Goal: Obtain resource: Download file/media

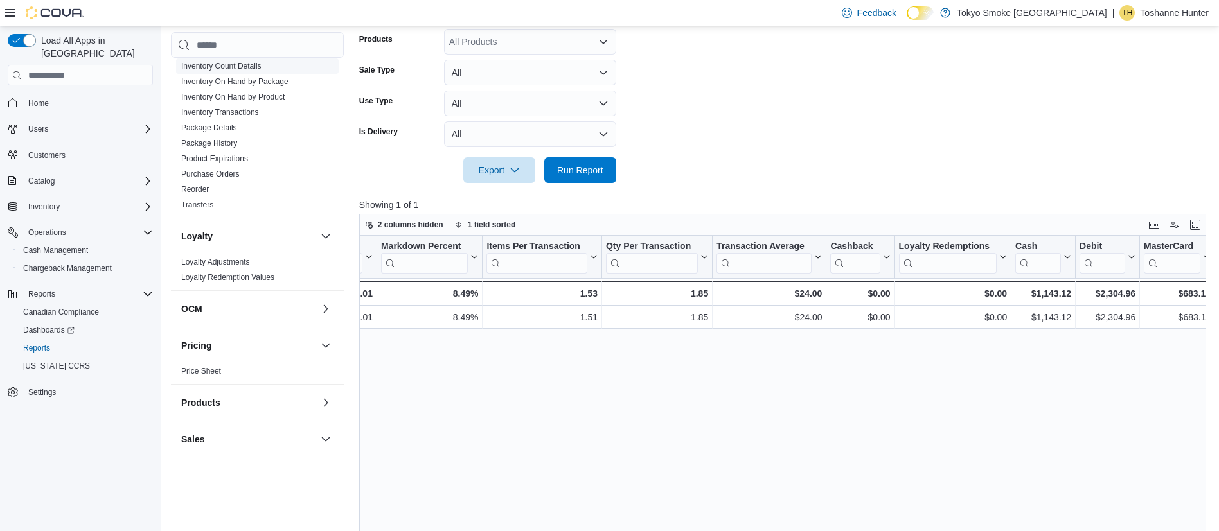
scroll to position [338, 0]
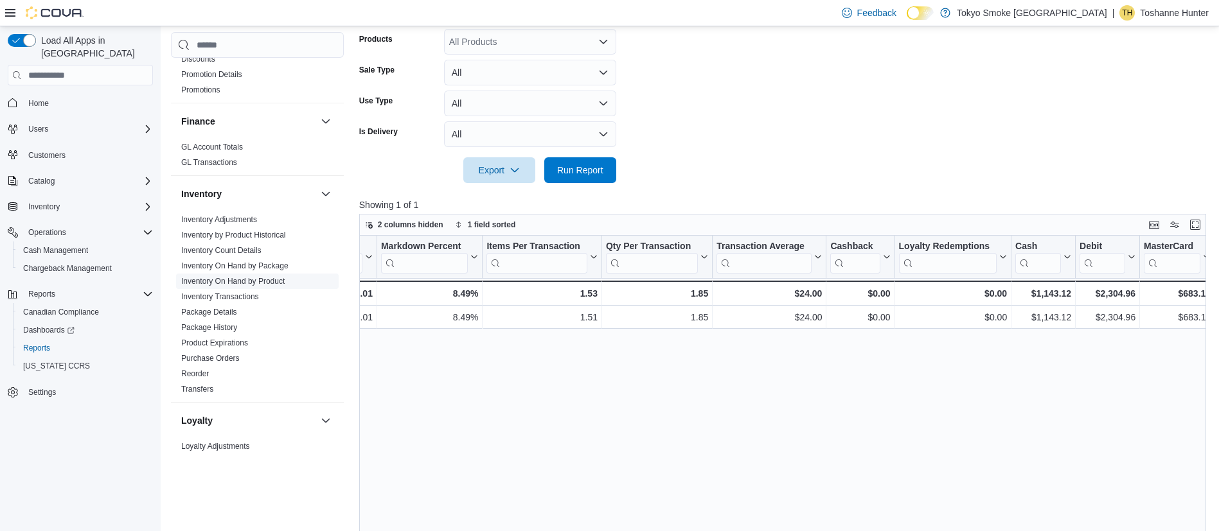
click at [237, 277] on link "Inventory On Hand by Product" at bounding box center [232, 281] width 103 height 9
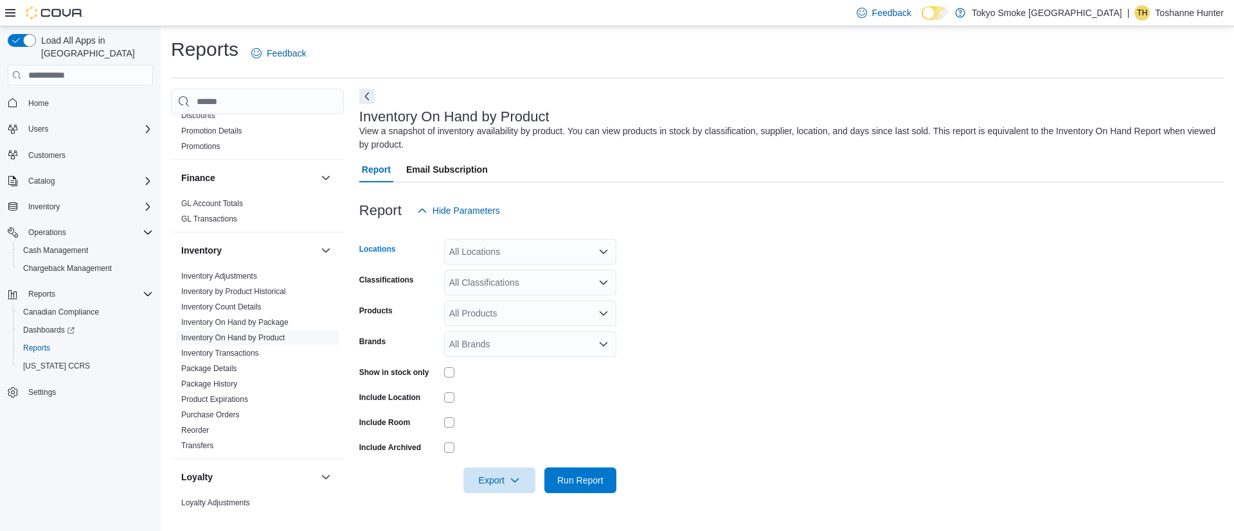
click at [498, 255] on div "All Locations" at bounding box center [530, 252] width 172 height 26
type input "**"
click at [499, 275] on span "[STREET_ADDRESS]" at bounding box center [522, 273] width 89 height 13
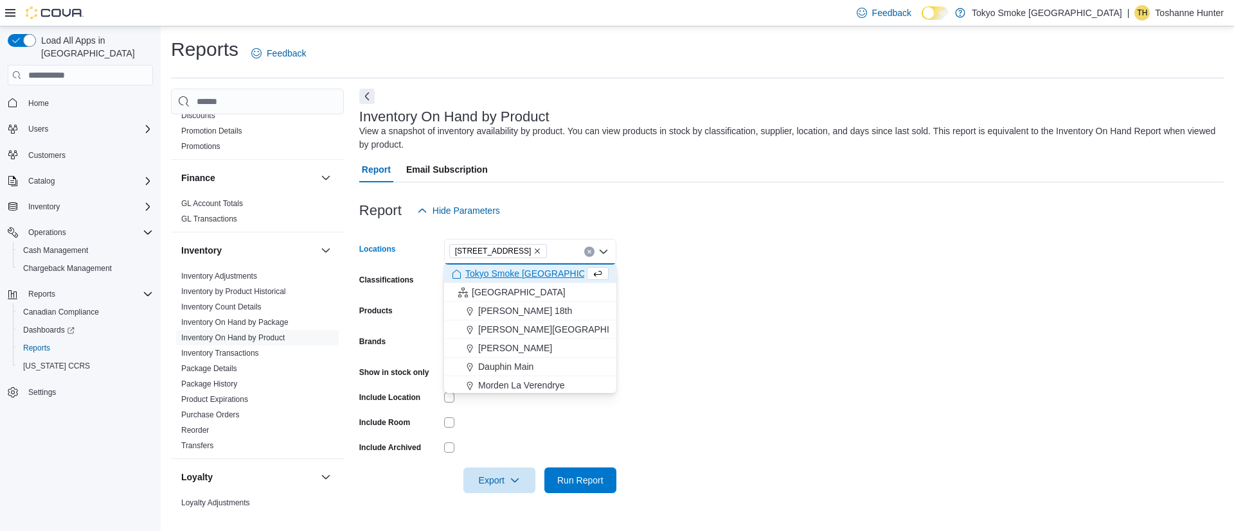
drag, startPoint x: 675, startPoint y: 272, endPoint x: 605, endPoint y: 284, distance: 70.5
click at [672, 271] on form "Locations [STREET_ADDRESS] Selected. [STREET_ADDRESS] Press Backspace to delete…" at bounding box center [791, 359] width 864 height 270
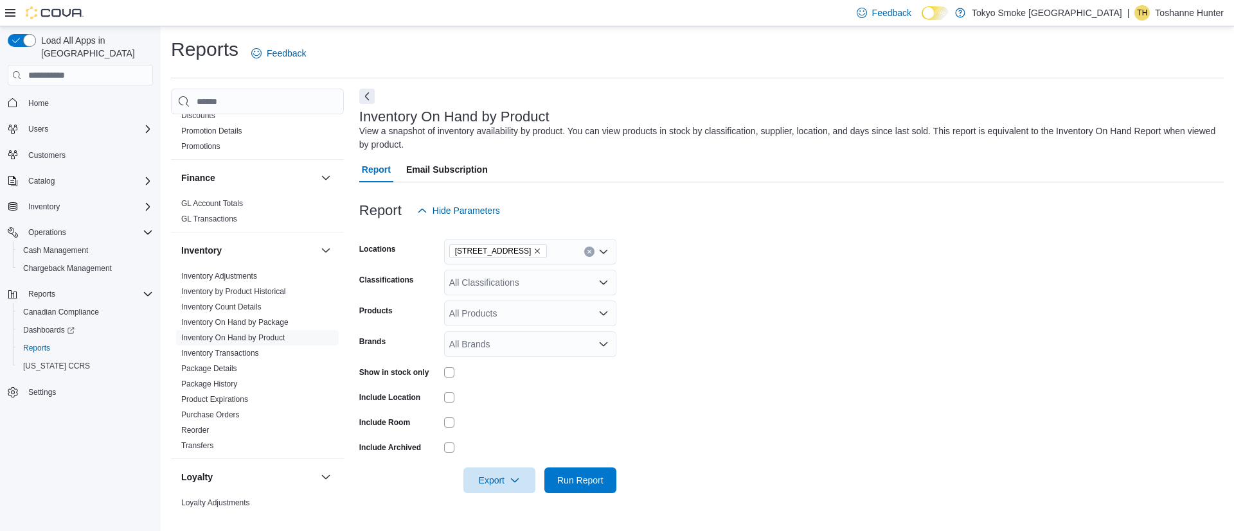
click at [531, 288] on div "All Classifications" at bounding box center [530, 283] width 172 height 26
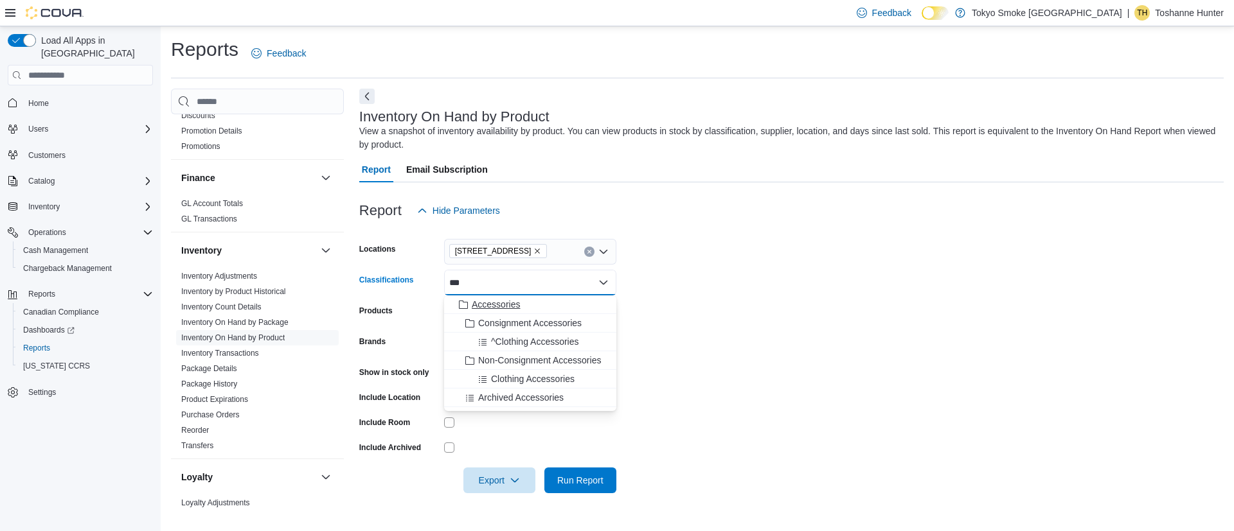
type input "***"
click at [512, 303] on span "Accessories" at bounding box center [496, 304] width 48 height 13
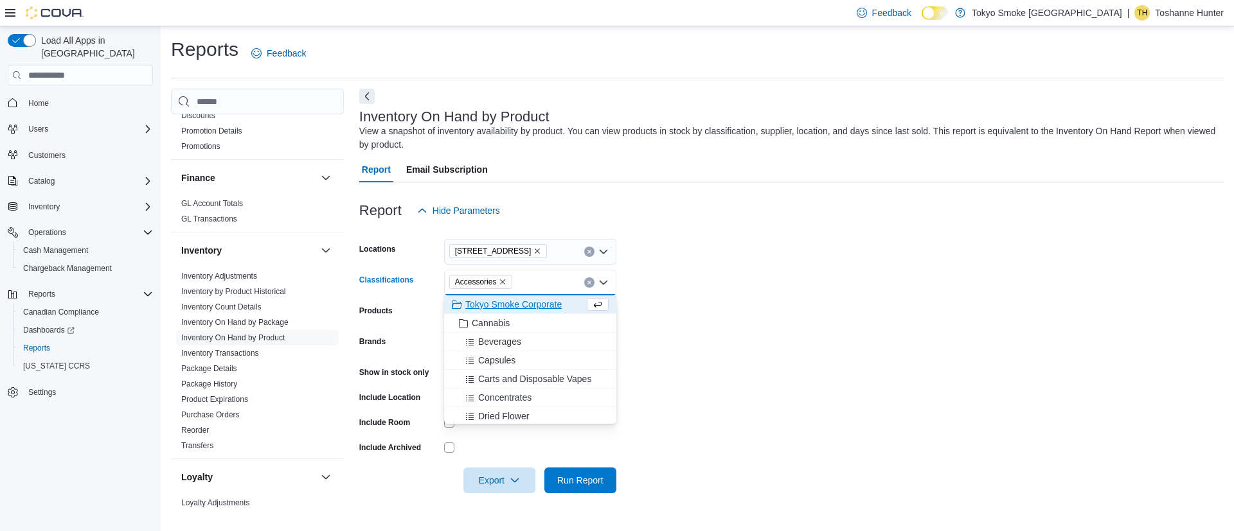
drag, startPoint x: 709, startPoint y: 296, endPoint x: 702, endPoint y: 296, distance: 7.1
click at [709, 295] on form "Locations [STREET_ADDRESS] Accessories Combo box. Selected. Accessories. Press …" at bounding box center [791, 359] width 864 height 270
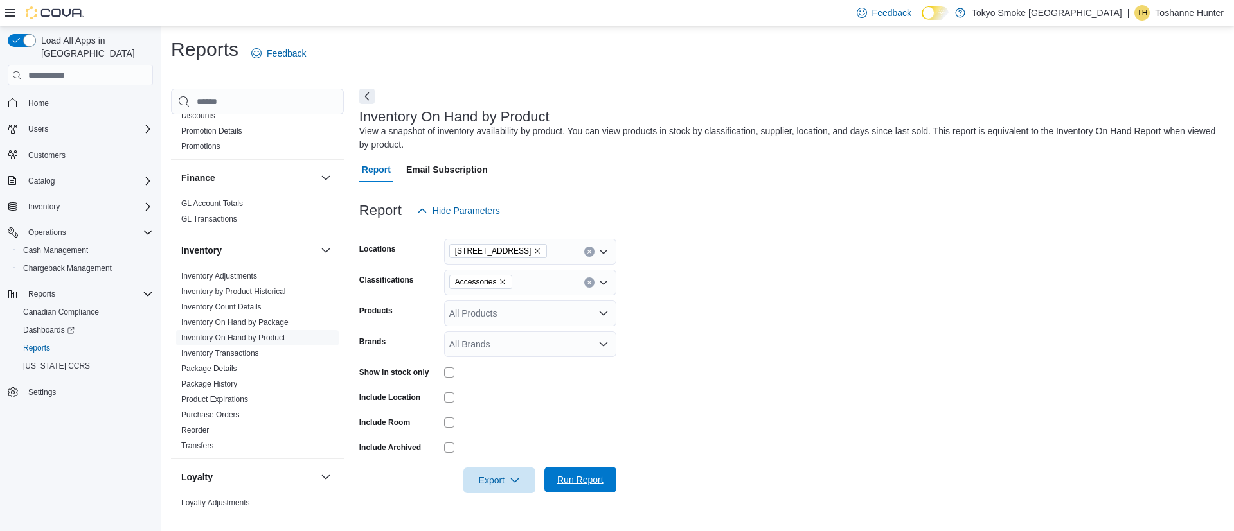
click at [578, 481] on span "Run Report" at bounding box center [580, 480] width 46 height 13
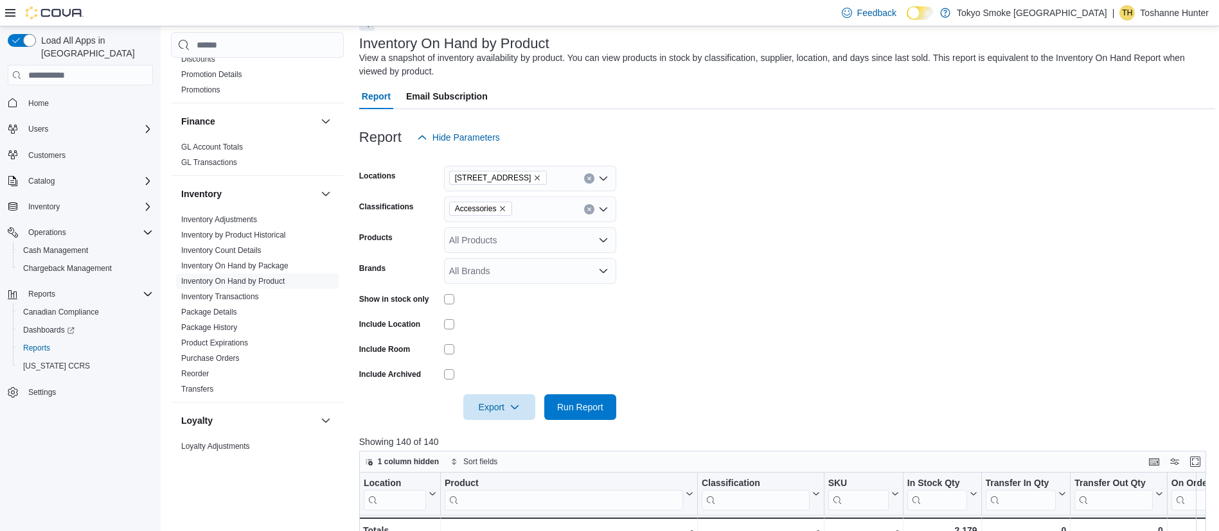
scroll to position [193, 0]
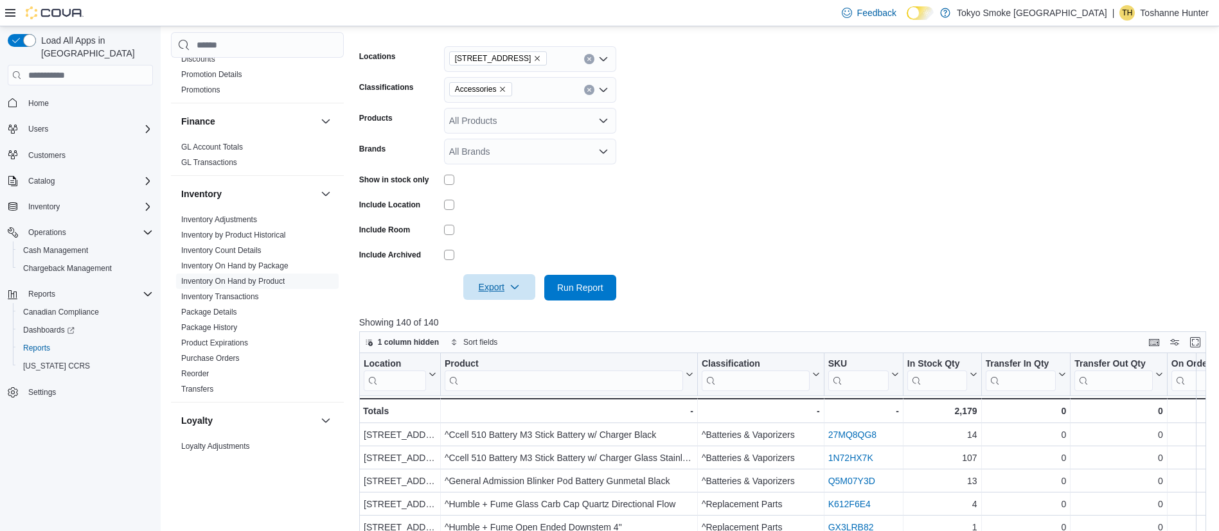
drag, startPoint x: 492, startPoint y: 280, endPoint x: 485, endPoint y: 281, distance: 6.5
click at [491, 278] on span "Export" at bounding box center [499, 287] width 57 height 26
click at [486, 312] on span "Export to Excel" at bounding box center [501, 313] width 58 height 10
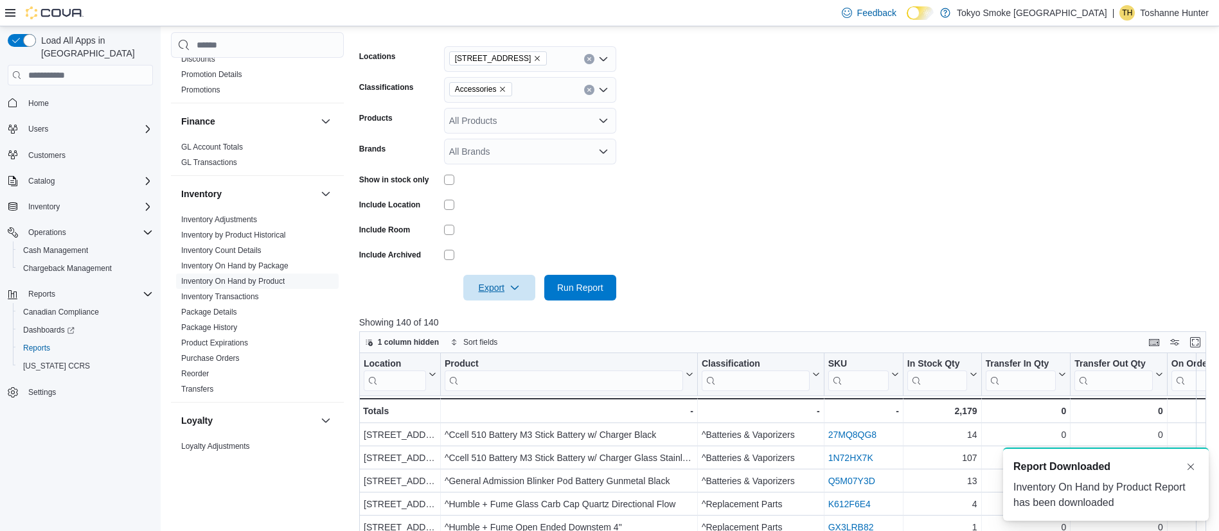
scroll to position [0, 0]
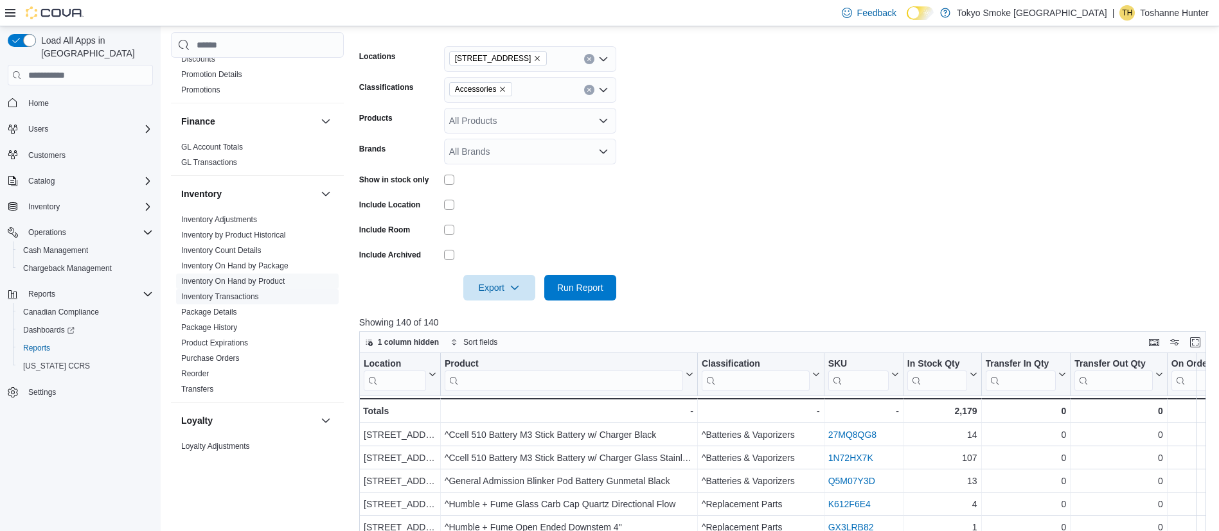
click at [227, 292] on link "Inventory Transactions" at bounding box center [220, 296] width 78 height 9
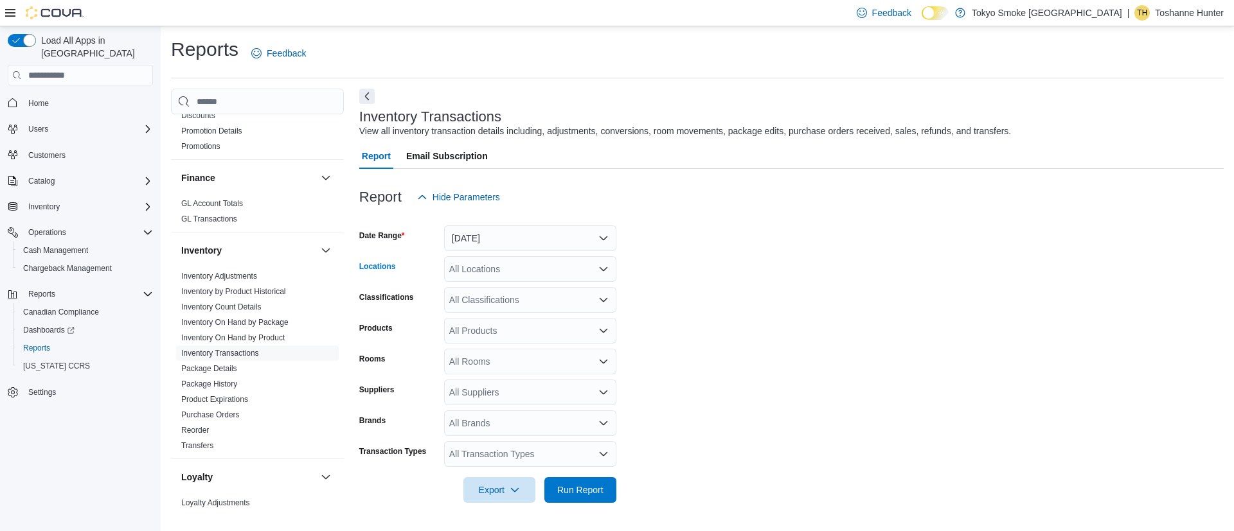
click at [459, 267] on div "All Locations" at bounding box center [530, 269] width 172 height 26
type input "***"
click at [531, 278] on div "***" at bounding box center [530, 269] width 172 height 26
click at [512, 289] on span "[STREET_ADDRESS]" at bounding box center [522, 291] width 89 height 13
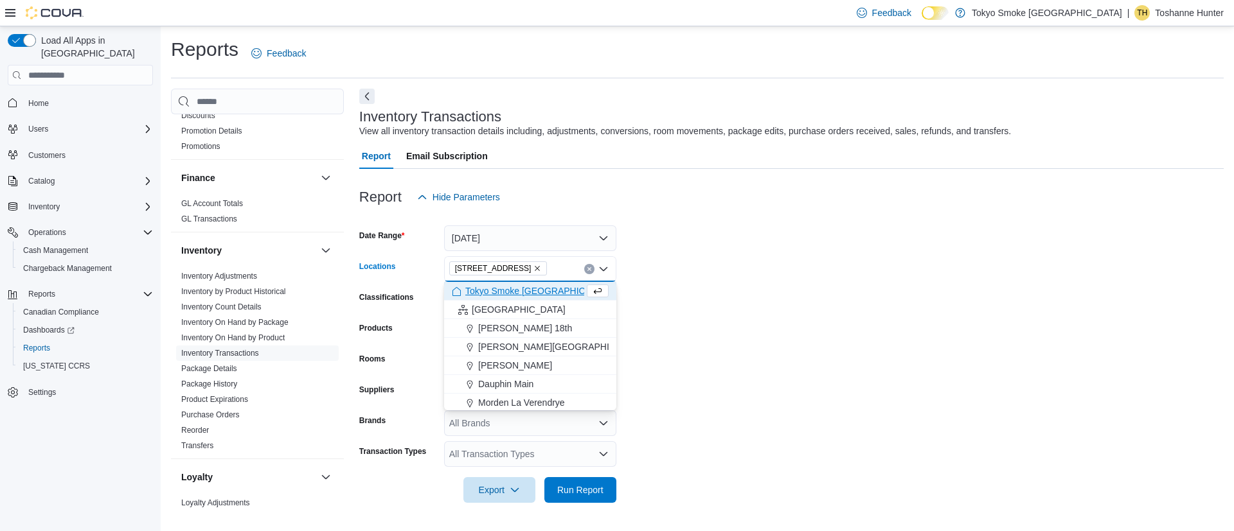
drag, startPoint x: 792, startPoint y: 267, endPoint x: 753, endPoint y: 270, distance: 38.7
click at [790, 268] on form "Date Range [DATE] Locations [STREET_ADDRESS] Selected. [STREET_ADDRESS] Press B…" at bounding box center [791, 356] width 864 height 293
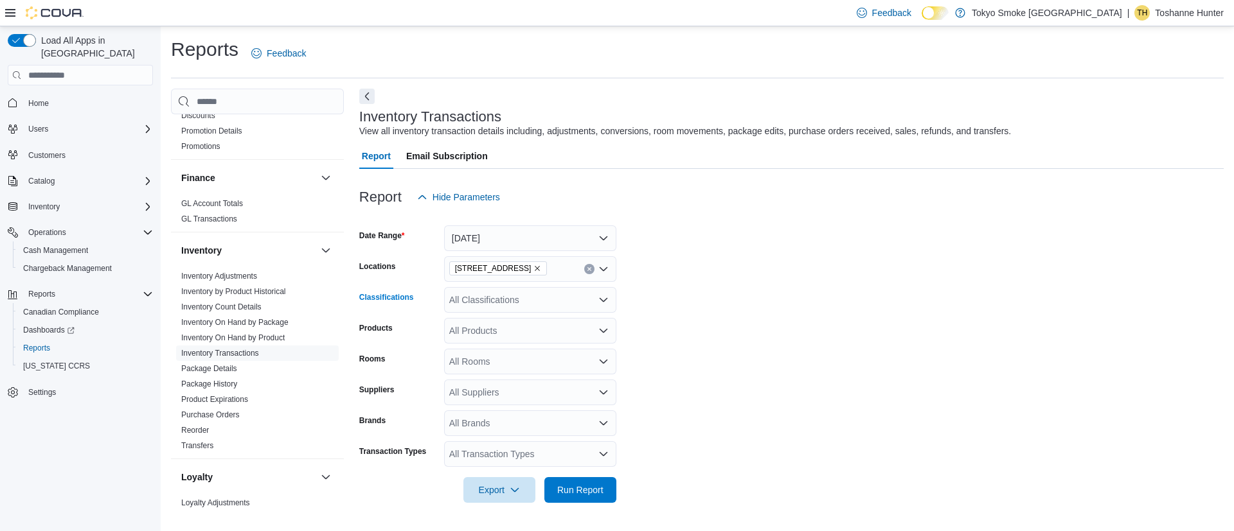
click at [524, 303] on div "All Classifications" at bounding box center [530, 300] width 172 height 26
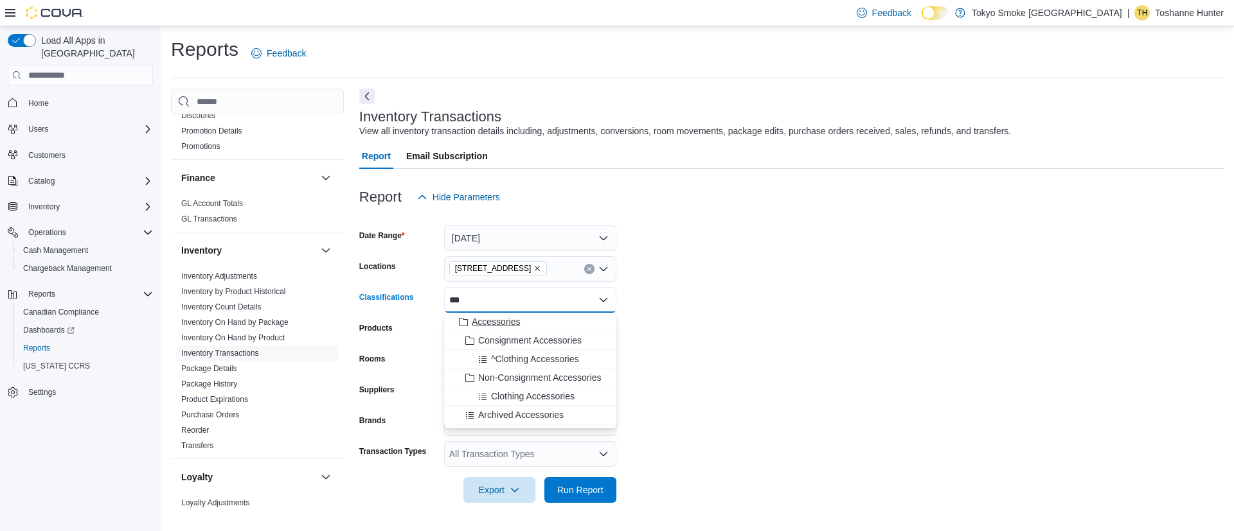
type input "***"
click at [524, 321] on div "Accessories" at bounding box center [530, 322] width 157 height 13
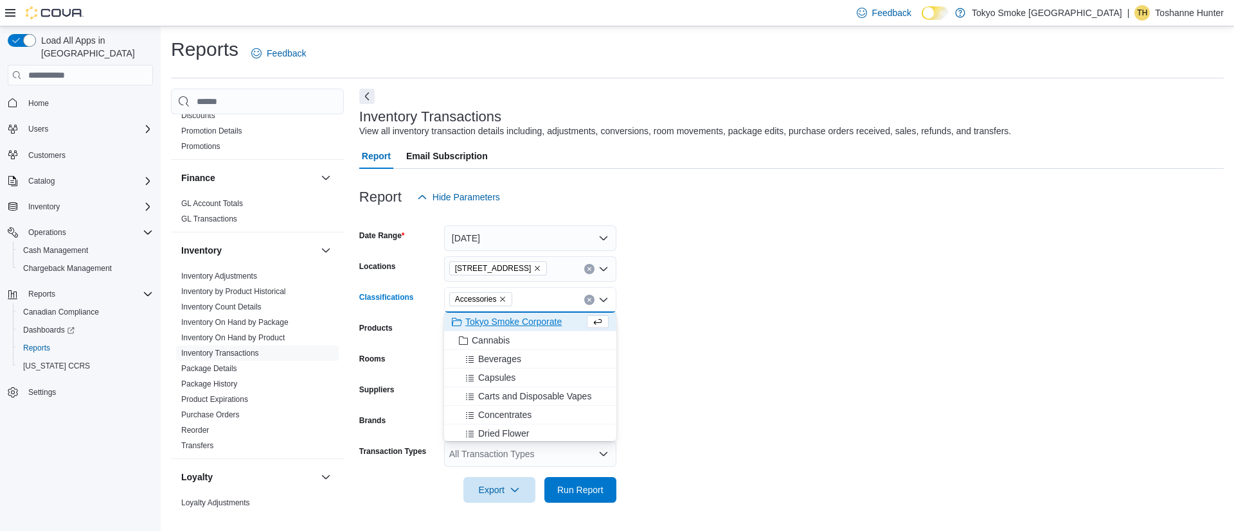
click at [746, 308] on form "Date Range [DATE] Locations [STREET_ADDRESS] Classifications Accessories Combo …" at bounding box center [791, 356] width 864 height 293
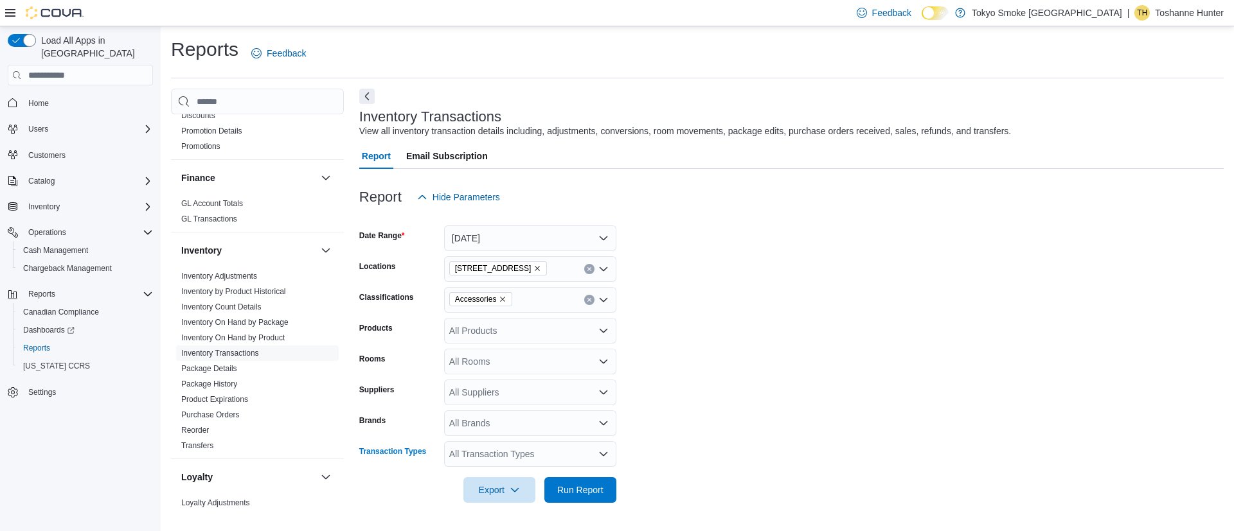
click at [471, 450] on div "All Transaction Types" at bounding box center [530, 454] width 172 height 26
click at [479, 414] on span "Adjust Out" at bounding box center [530, 415] width 157 height 13
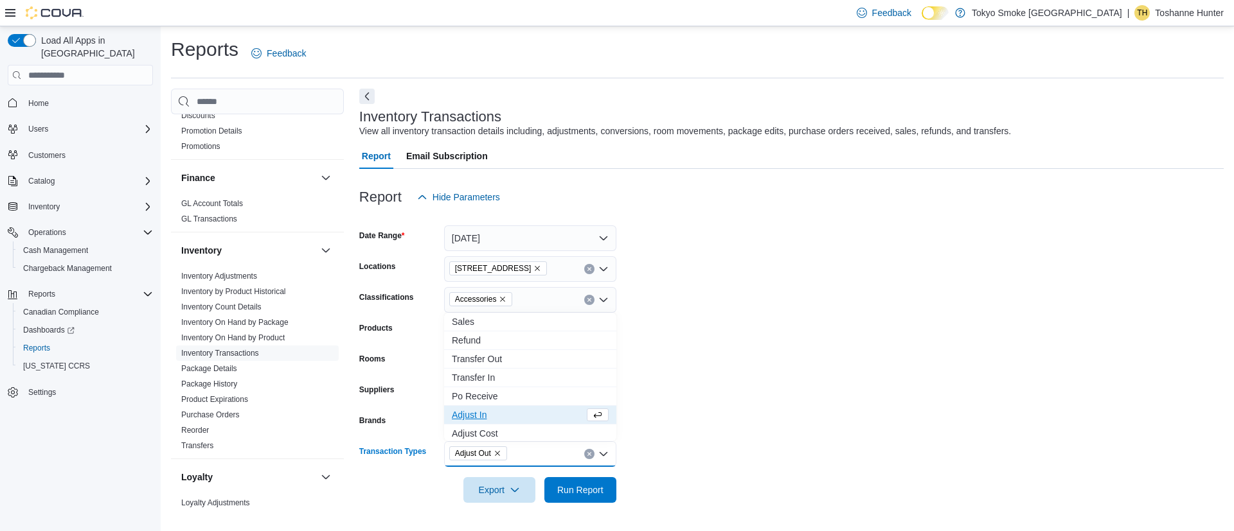
click at [482, 412] on span "Adjust In" at bounding box center [518, 415] width 132 height 13
click at [830, 384] on form "Date Range [DATE] Locations [STREET_ADDRESS] Classifications Accessories Produc…" at bounding box center [791, 356] width 864 height 293
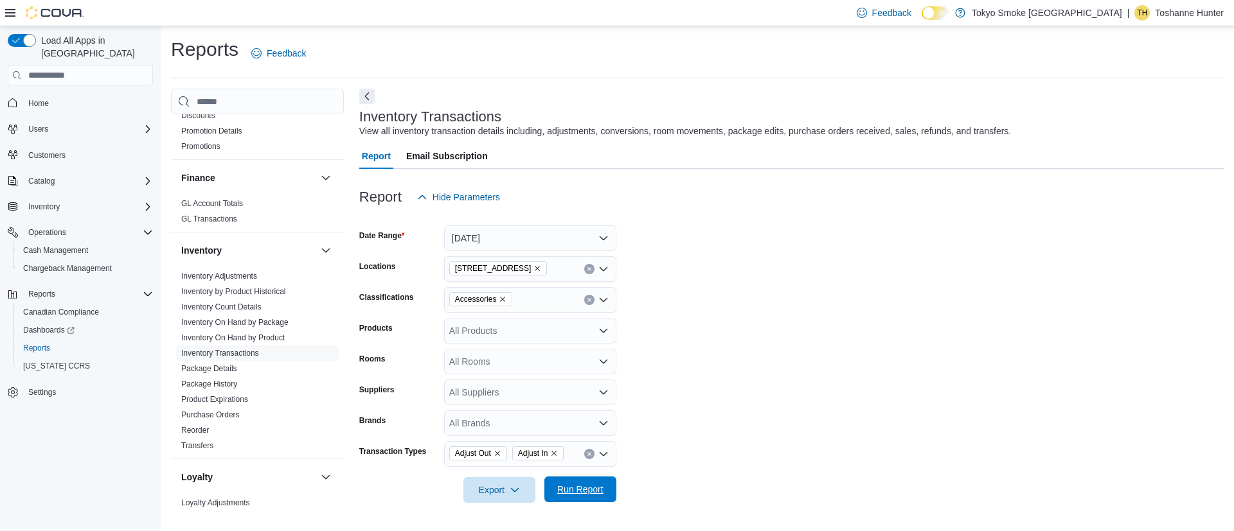
click at [585, 489] on span "Run Report" at bounding box center [580, 489] width 46 height 13
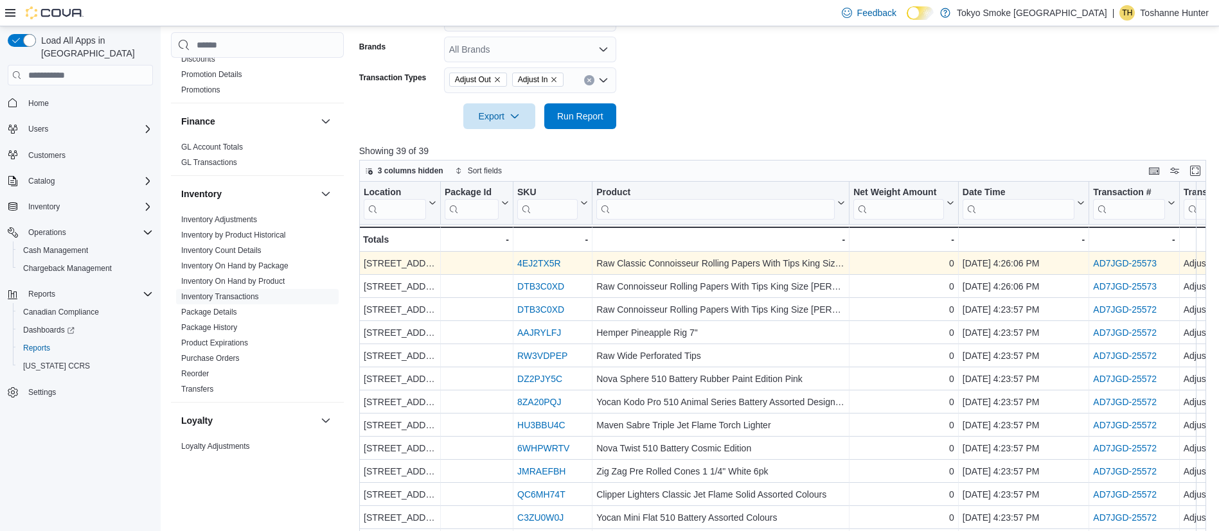
scroll to position [386, 0]
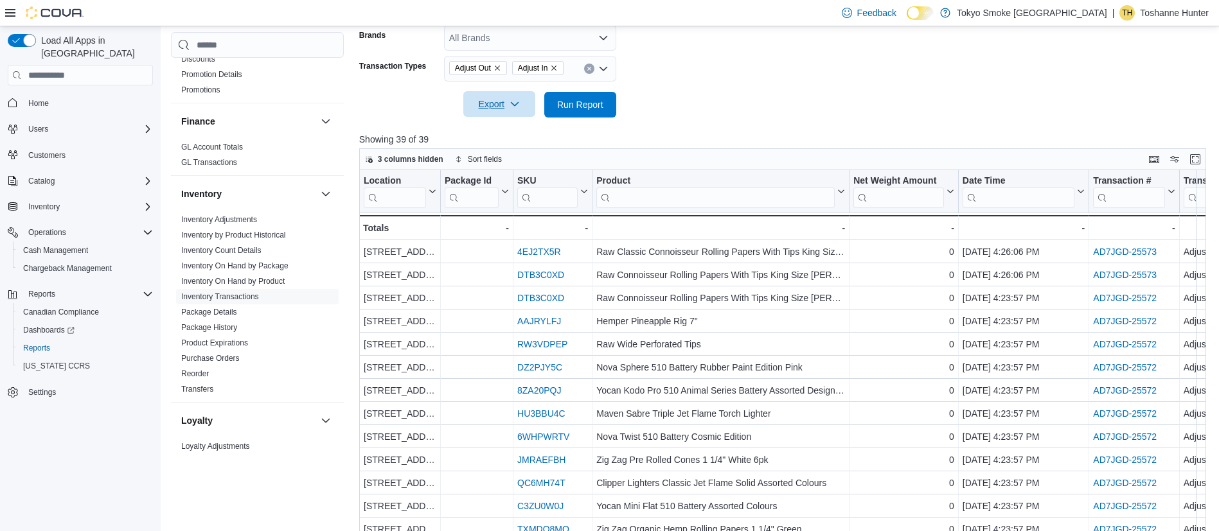
click at [486, 107] on span "Export" at bounding box center [499, 104] width 57 height 26
click at [512, 130] on span "Export to Excel" at bounding box center [501, 130] width 58 height 10
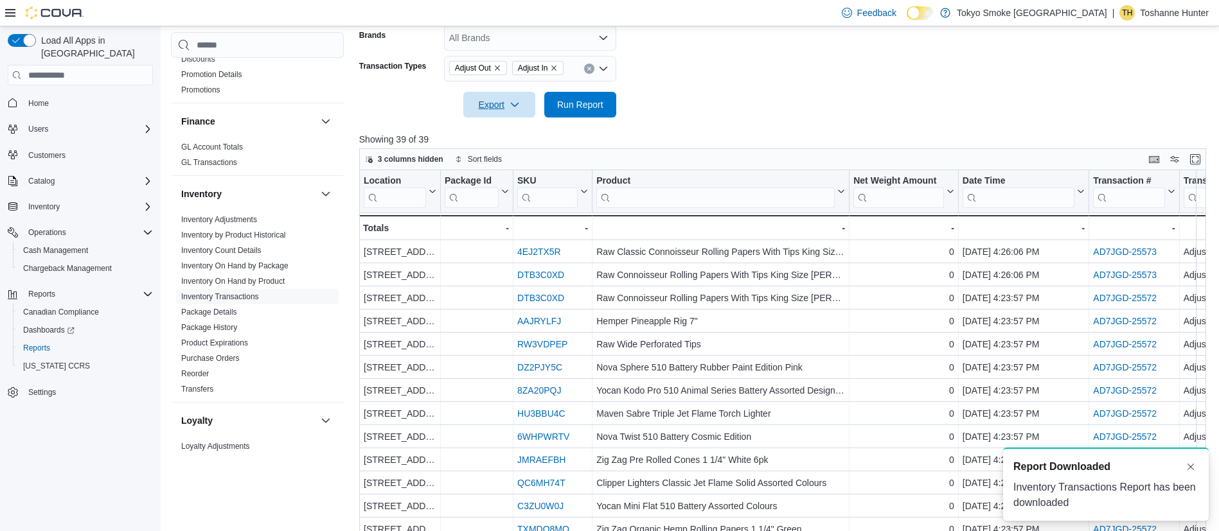
scroll to position [0, 0]
